Goal: Information Seeking & Learning: Learn about a topic

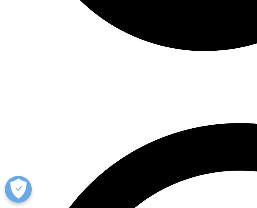
scroll to position [1511, 0]
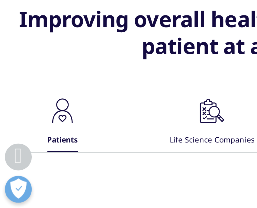
click at [45, 22] on span "VIEW WEBINAR On-Demand" at bounding box center [44, 19] width 52 height 5
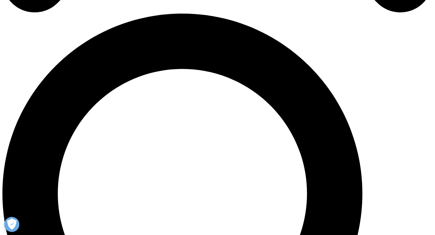
scroll to position [428, 0]
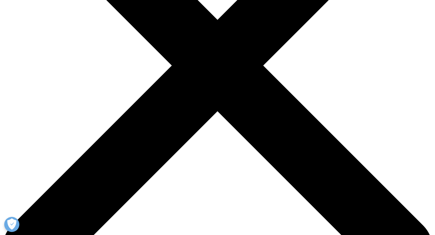
scroll to position [165, 0]
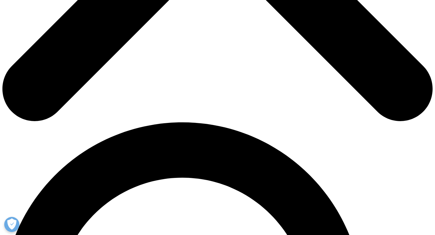
scroll to position [320, 0]
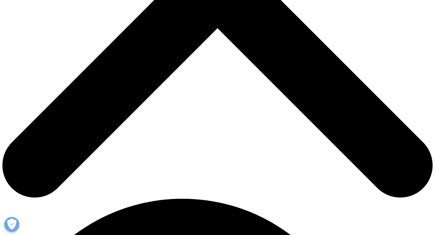
scroll to position [239, 0]
